Goal: Task Accomplishment & Management: Manage account settings

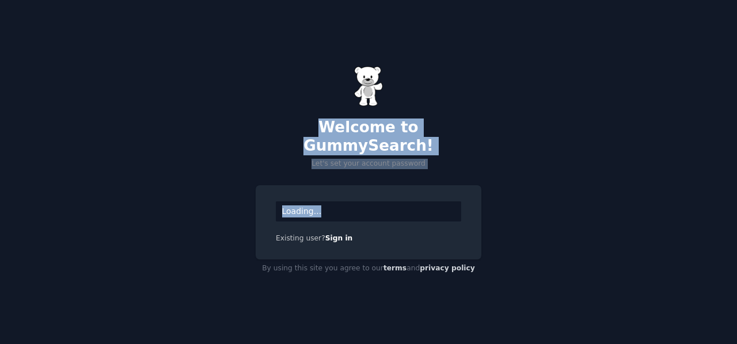
drag, startPoint x: 266, startPoint y: 132, endPoint x: 394, endPoint y: 174, distance: 134.8
click at [389, 169] on div "Welcome to GummySearch! Let's set your account password Loading... Existing use…" at bounding box center [368, 172] width 737 height 344
drag, startPoint x: 503, startPoint y: 157, endPoint x: 495, endPoint y: 166, distance: 12.6
click at [504, 158] on div "Welcome to GummySearch! Let's set your account password Loading... Existing use…" at bounding box center [368, 172] width 737 height 344
click at [542, 192] on div "Welcome to GummySearch! Let's set your account password Loading... Existing use…" at bounding box center [368, 172] width 737 height 344
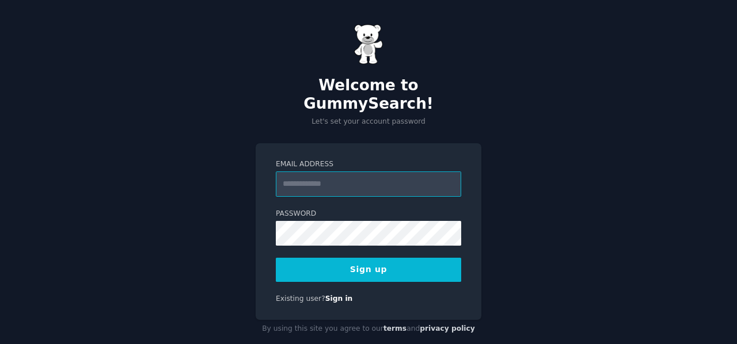
click at [344, 172] on input "Email Address" at bounding box center [368, 184] width 185 height 25
type input "**********"
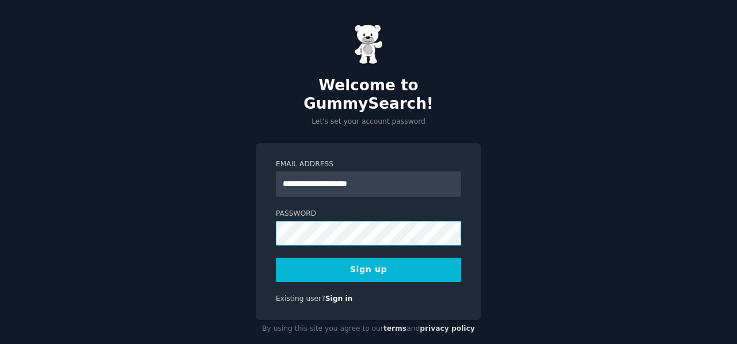
click at [230, 194] on div "**********" at bounding box center [368, 181] width 737 height 363
click at [297, 268] on div "**********" at bounding box center [369, 231] width 226 height 177
click at [289, 259] on button "Sign up" at bounding box center [368, 270] width 185 height 24
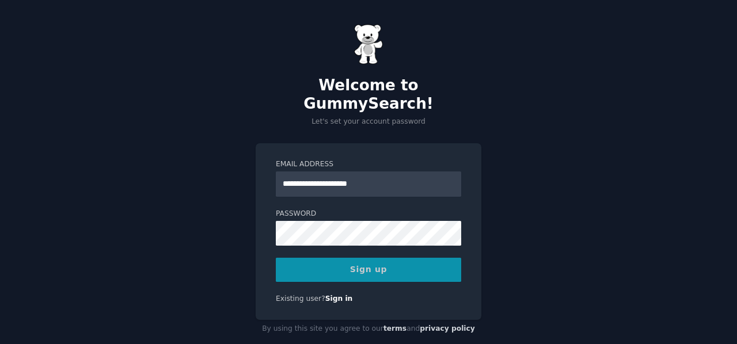
click at [375, 258] on div "Sign up" at bounding box center [368, 270] width 185 height 24
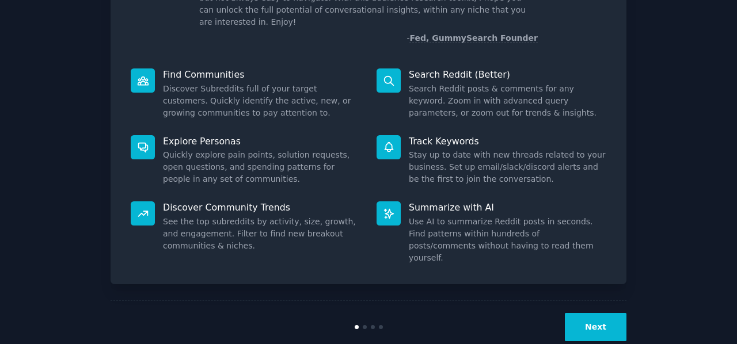
scroll to position [106, 0]
click at [597, 313] on button "Next" at bounding box center [596, 327] width 62 height 28
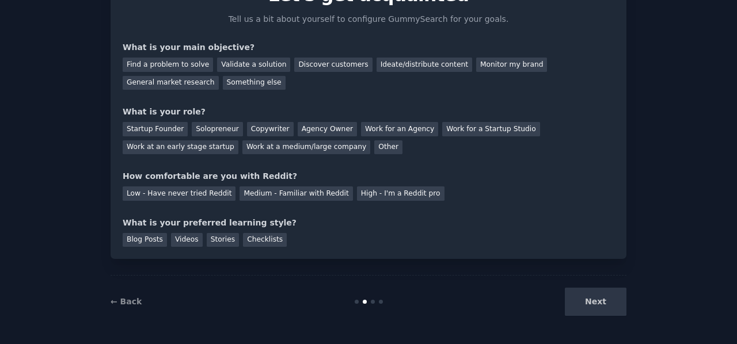
scroll to position [67, 0]
click at [597, 295] on div "Next" at bounding box center [540, 303] width 172 height 28
click at [161, 65] on div "Find a problem to solve" at bounding box center [168, 65] width 90 height 14
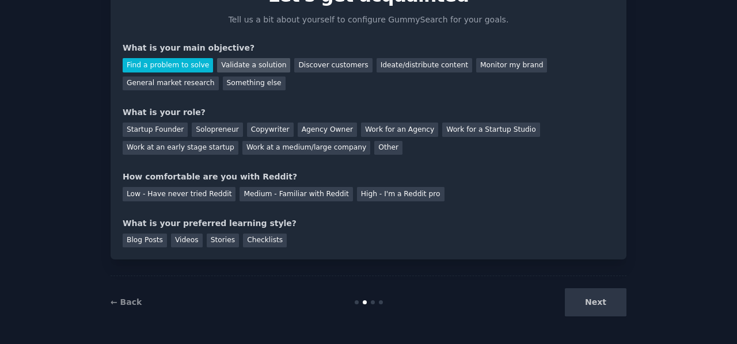
click at [238, 64] on div "Validate a solution" at bounding box center [253, 65] width 73 height 14
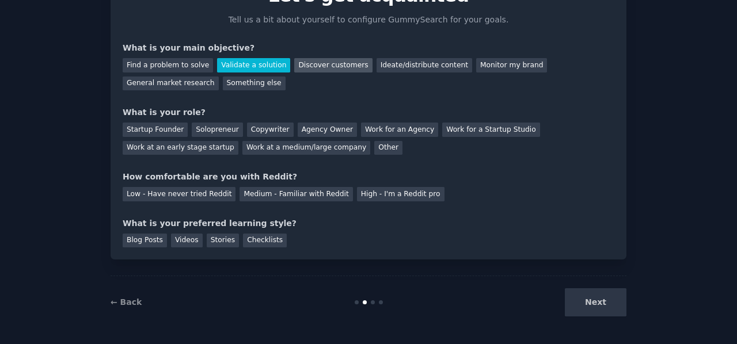
click at [310, 62] on div "Discover customers" at bounding box center [333, 65] width 78 height 14
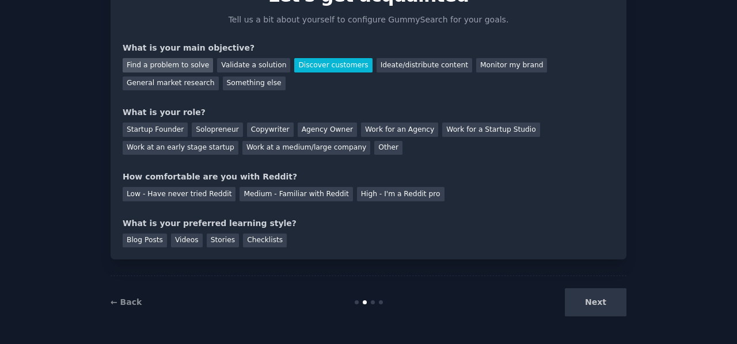
drag, startPoint x: 162, startPoint y: 50, endPoint x: 168, endPoint y: 60, distance: 12.1
click at [162, 50] on div "What is your main objective?" at bounding box center [369, 48] width 492 height 12
click at [169, 66] on div "Find a problem to solve" at bounding box center [168, 65] width 90 height 14
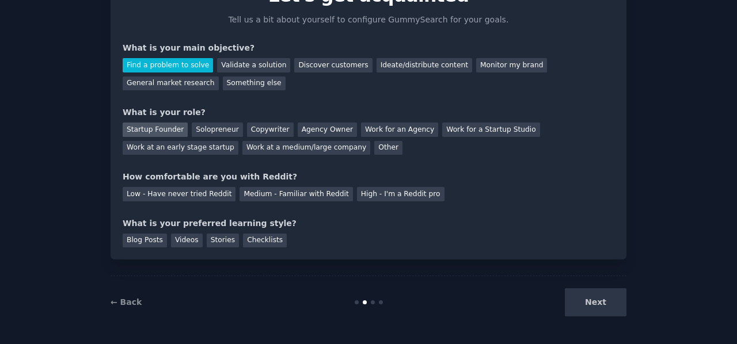
click at [160, 131] on div "Startup Founder" at bounding box center [155, 130] width 65 height 14
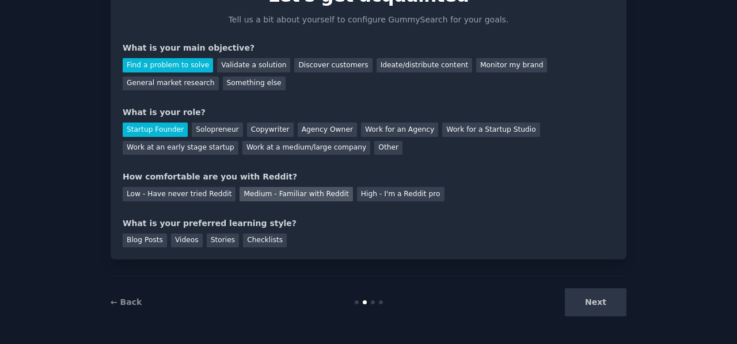
click at [291, 193] on div "Medium - Familiar with Reddit" at bounding box center [296, 194] width 113 height 14
click at [243, 244] on div "Checklists" at bounding box center [265, 241] width 44 height 14
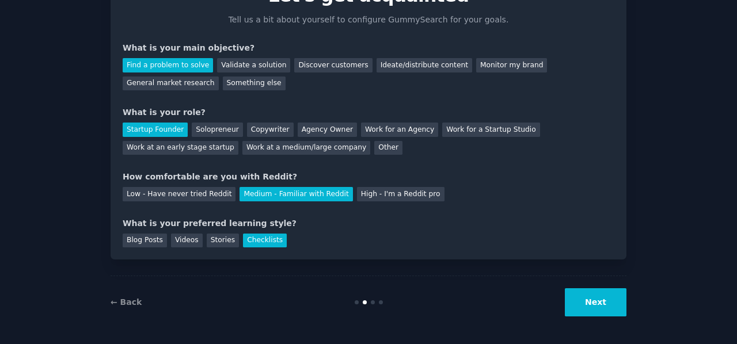
click at [598, 294] on button "Next" at bounding box center [596, 303] width 62 height 28
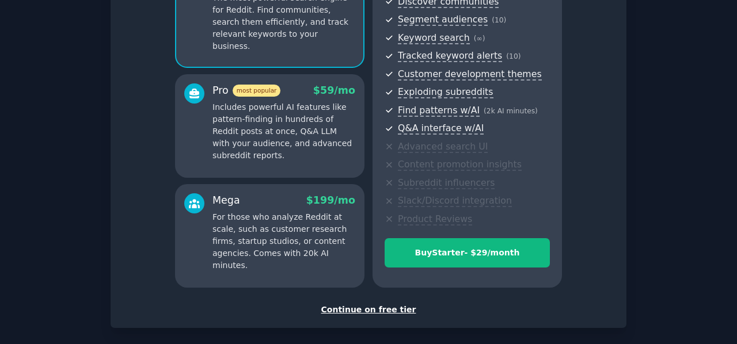
scroll to position [191, 0]
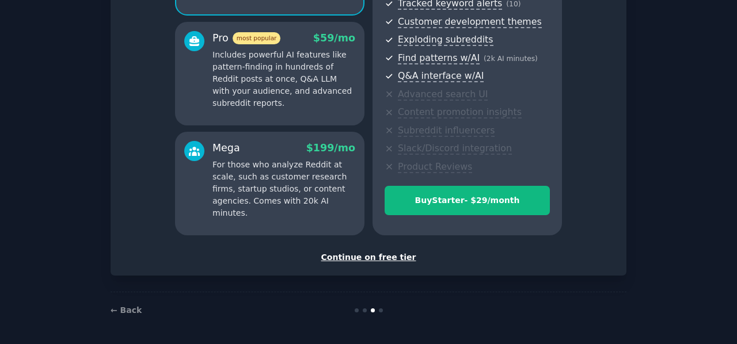
click at [381, 260] on div "Continue on free tier" at bounding box center [369, 258] width 492 height 12
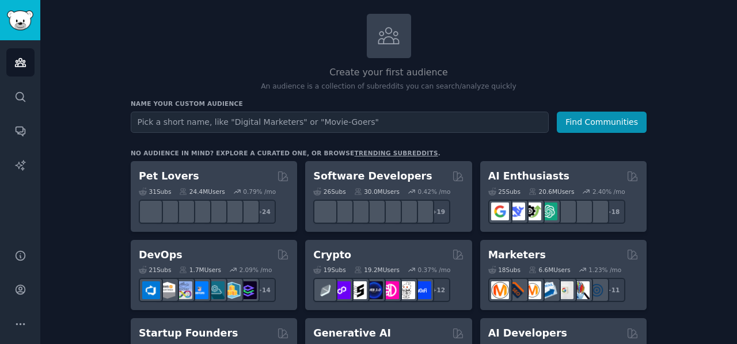
scroll to position [115, 0]
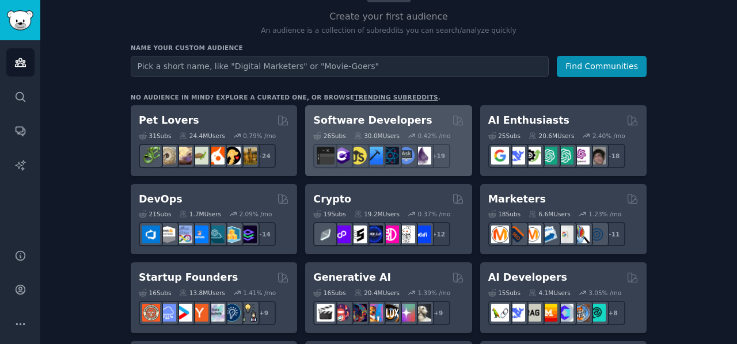
click at [388, 115] on h2 "Software Developers" at bounding box center [372, 120] width 119 height 14
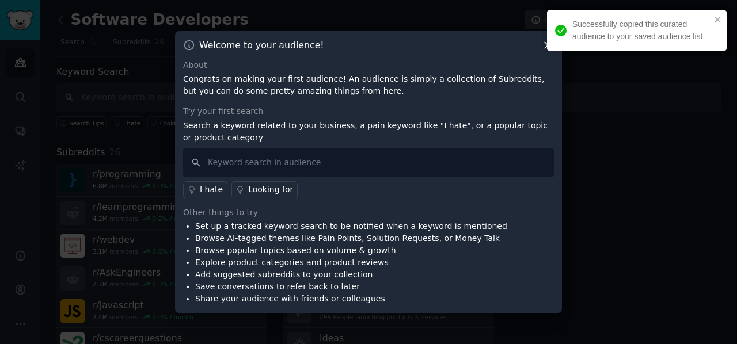
click at [630, 211] on div at bounding box center [368, 172] width 737 height 344
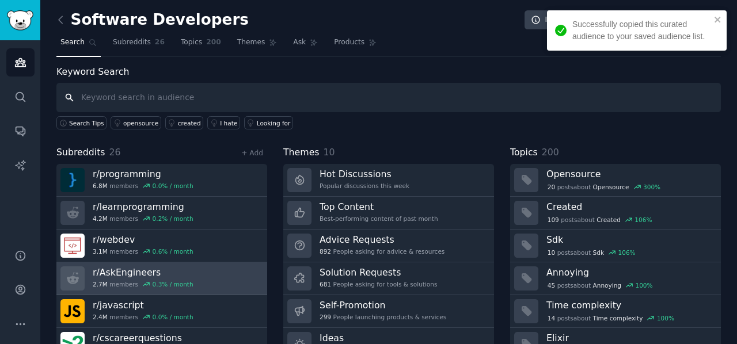
scroll to position [50, 0]
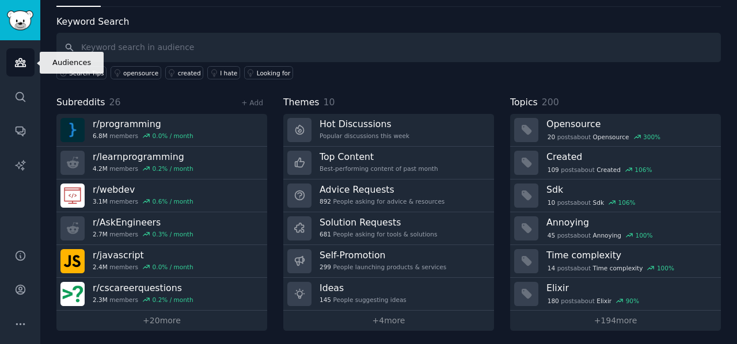
click at [18, 67] on icon "Sidebar" at bounding box center [20, 62] width 12 height 12
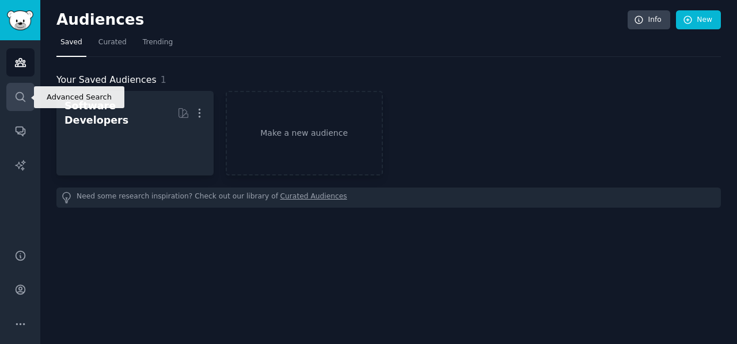
click at [24, 97] on icon "Sidebar" at bounding box center [20, 97] width 12 height 12
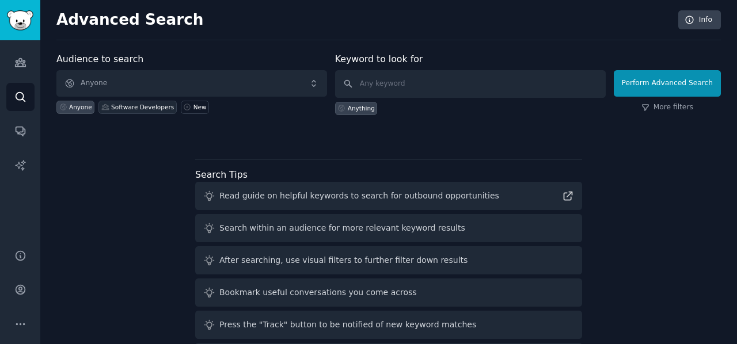
click at [135, 105] on div "Software Developers" at bounding box center [142, 107] width 63 height 8
click at [77, 106] on div "Anyone" at bounding box center [80, 107] width 23 height 8
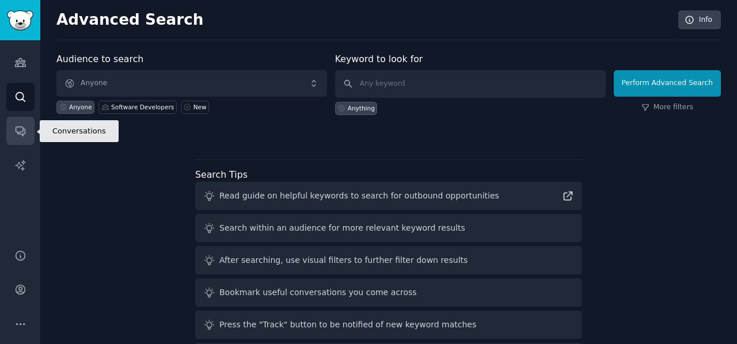
click at [18, 127] on icon "Sidebar" at bounding box center [20, 131] width 9 height 9
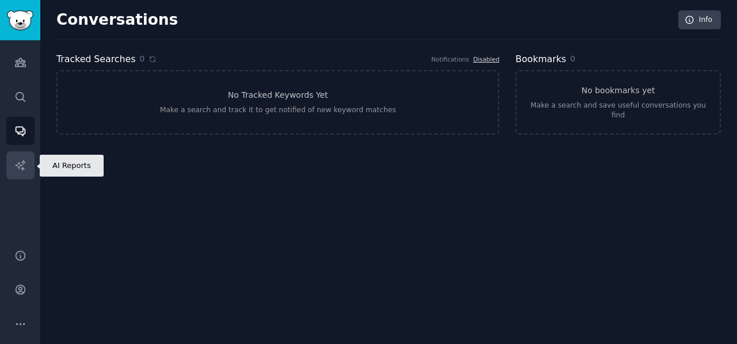
click at [21, 160] on icon "Sidebar" at bounding box center [20, 166] width 12 height 12
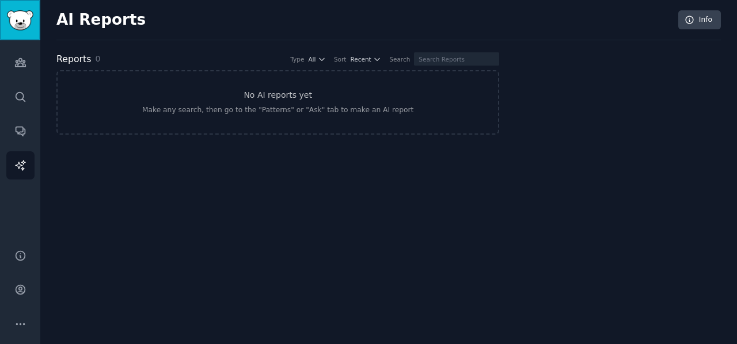
click at [26, 22] on img "Sidebar" at bounding box center [20, 20] width 26 height 20
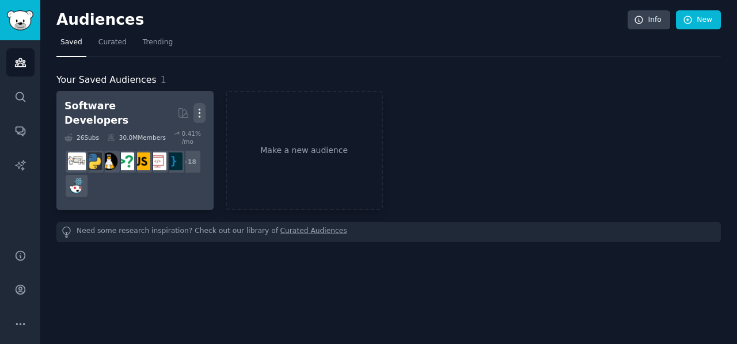
click at [203, 107] on icon "button" at bounding box center [199, 113] width 12 height 12
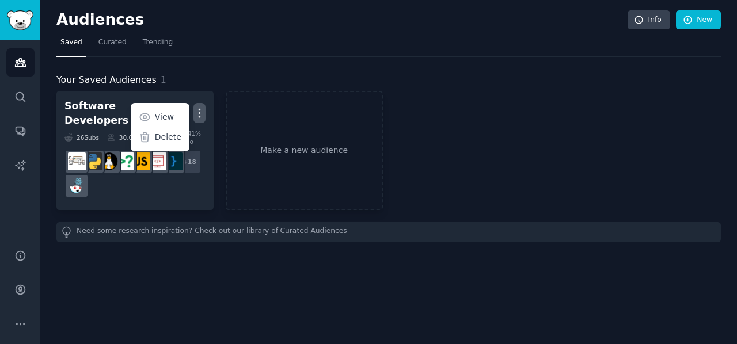
drag, startPoint x: 180, startPoint y: 129, endPoint x: 415, endPoint y: 45, distance: 249.4
click at [179, 131] on p "Delete" at bounding box center [168, 137] width 26 height 12
click at [150, 37] on span "Trending" at bounding box center [158, 42] width 30 height 10
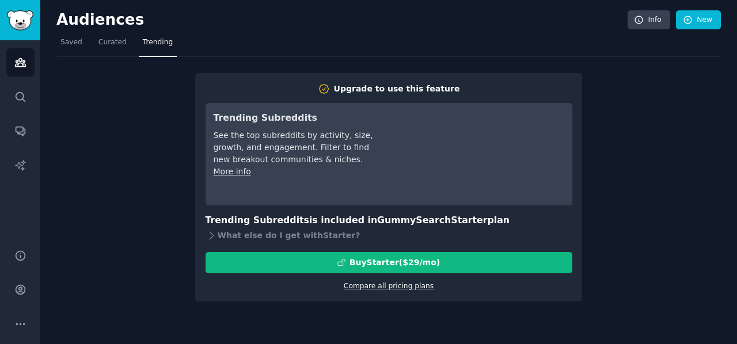
click at [371, 289] on link "Compare all pricing plans" at bounding box center [389, 286] width 90 height 8
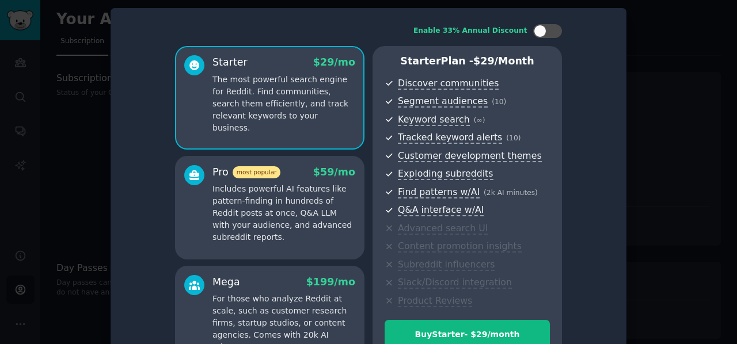
click at [723, 60] on div at bounding box center [368, 172] width 737 height 344
